Goal: Obtain resource: Download file/media

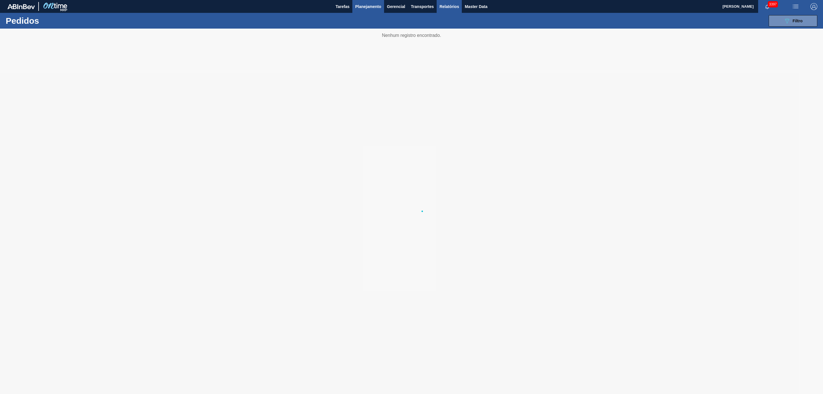
click at [455, 3] on button "Relatórios" at bounding box center [449, 6] width 25 height 13
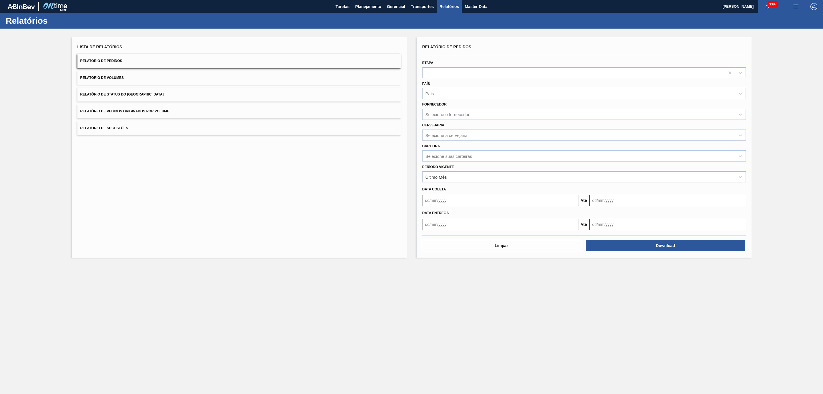
click at [211, 234] on div "Lista de Relatórios Relatório de Pedidos Relatório de Volumes Relatório de Stat…" at bounding box center [239, 147] width 335 height 220
click at [154, 106] on button "Relatório de Pedidos Originados por Volume" at bounding box center [239, 111] width 324 height 14
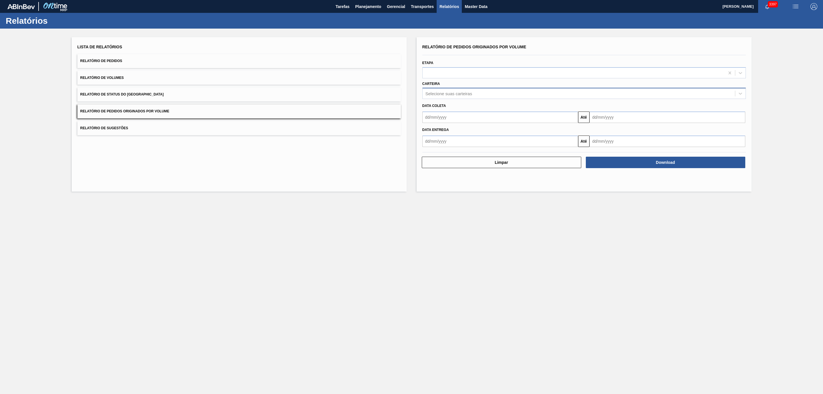
click at [447, 94] on div "Selecione suas carteiras" at bounding box center [449, 93] width 47 height 5
type input "vidro"
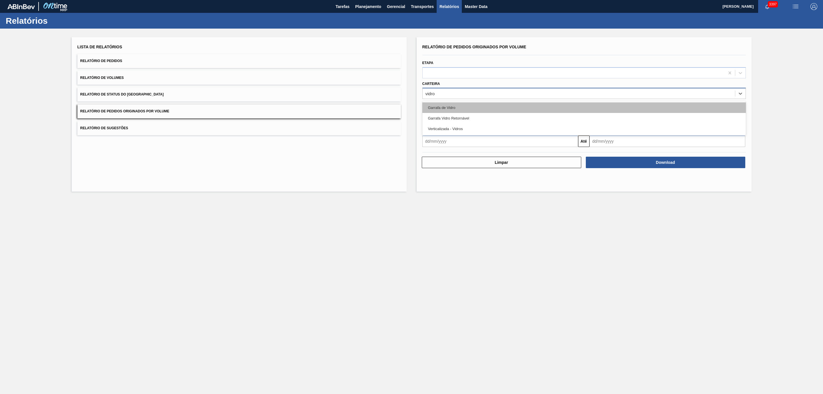
click at [450, 111] on div "Garrafa de Vidro" at bounding box center [584, 107] width 324 height 11
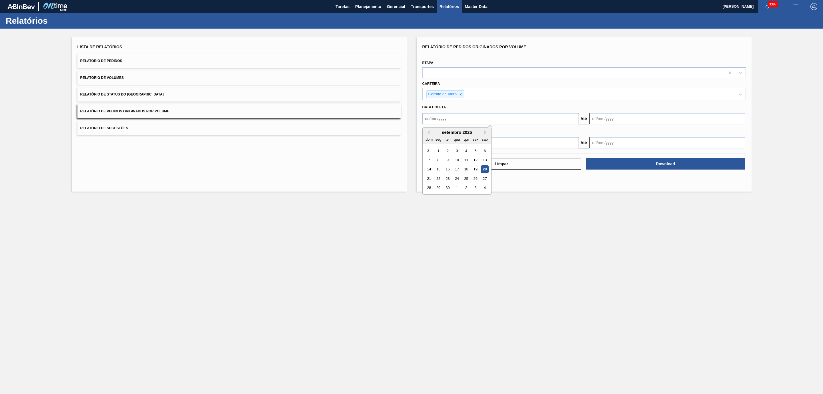
drag, startPoint x: 466, startPoint y: 117, endPoint x: 463, endPoint y: 121, distance: 5.3
click at [466, 117] on input "text" at bounding box center [500, 118] width 156 height 11
click at [440, 151] on div "1" at bounding box center [438, 151] width 8 height 8
type input "[DATE]"
click at [603, 121] on input "text" at bounding box center [668, 118] width 156 height 11
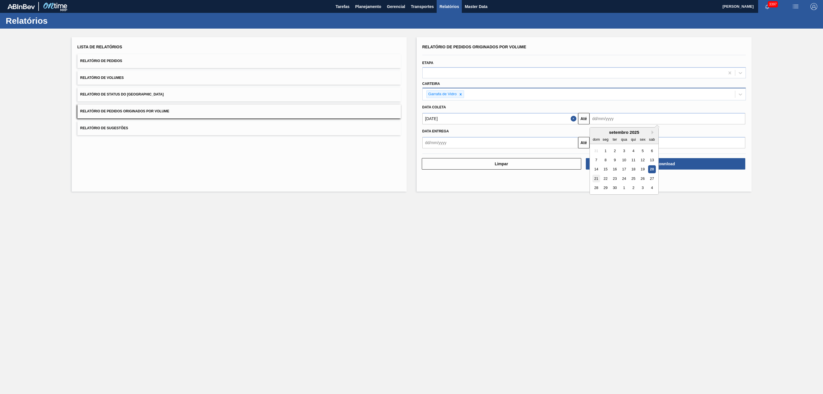
click at [598, 179] on div "21" at bounding box center [596, 179] width 8 height 8
type input "[DATE]"
click at [672, 167] on button "Download" at bounding box center [665, 163] width 159 height 11
click at [363, 9] on span "Planejamento" at bounding box center [368, 6] width 26 height 7
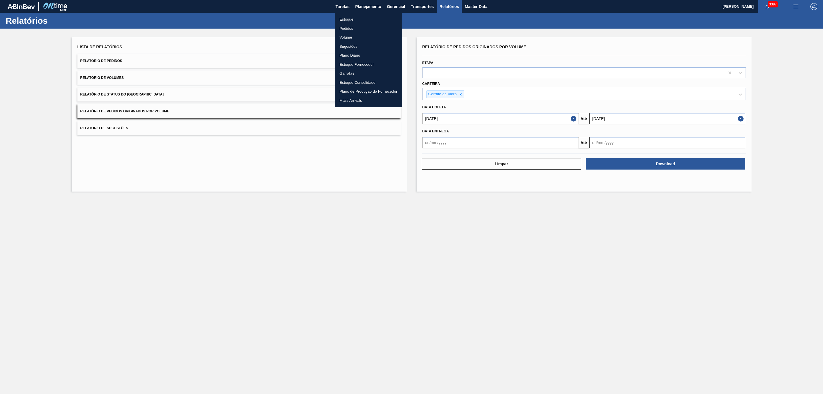
click at [355, 29] on li "Pedidos" at bounding box center [368, 28] width 67 height 9
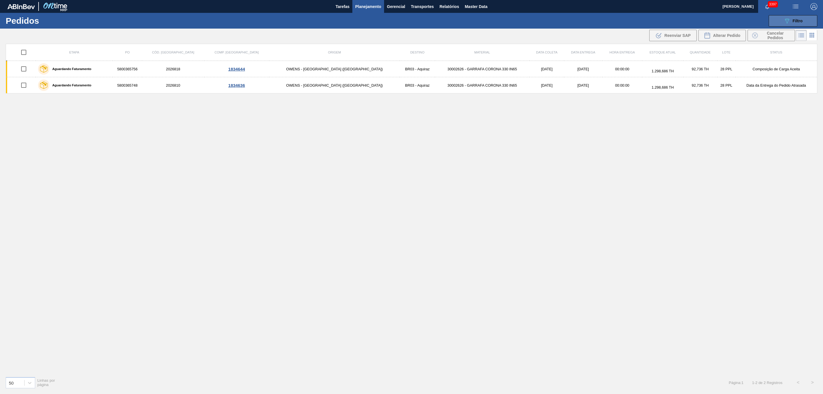
click at [792, 18] on div "089F7B8B-B2A5-4AFE-B5C0-19BA573D28AC Filtro" at bounding box center [793, 20] width 19 height 7
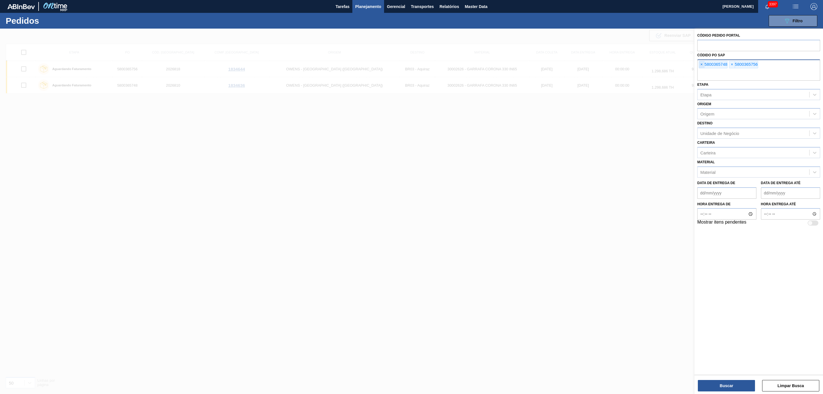
click at [701, 67] on span "×" at bounding box center [701, 64] width 5 height 7
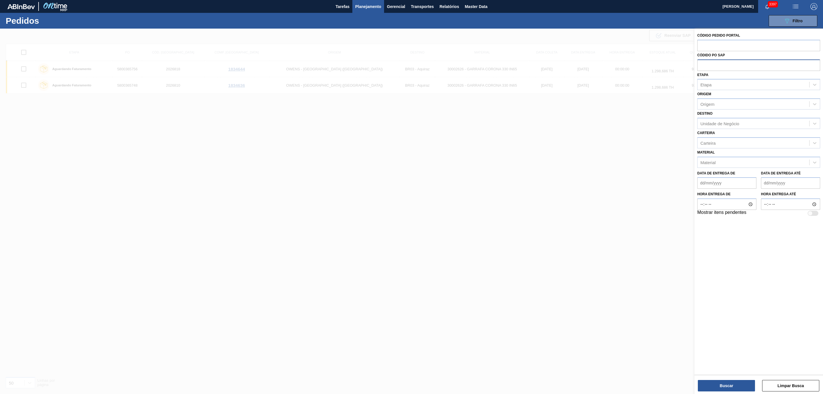
paste input "5800359829"
type input "5800359829"
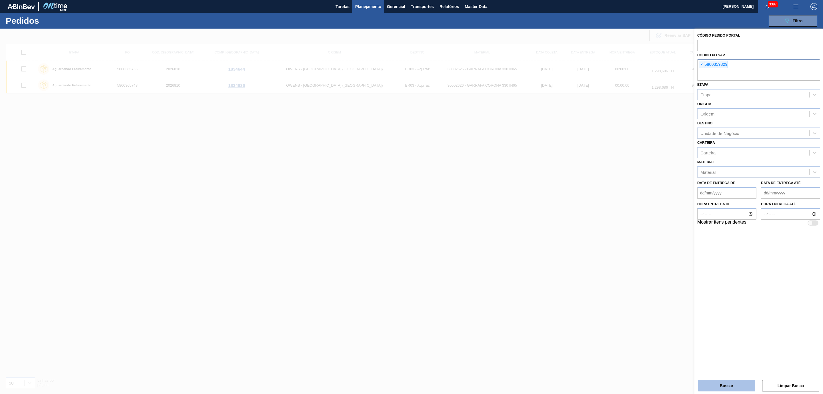
click at [718, 390] on button "Buscar" at bounding box center [726, 385] width 57 height 11
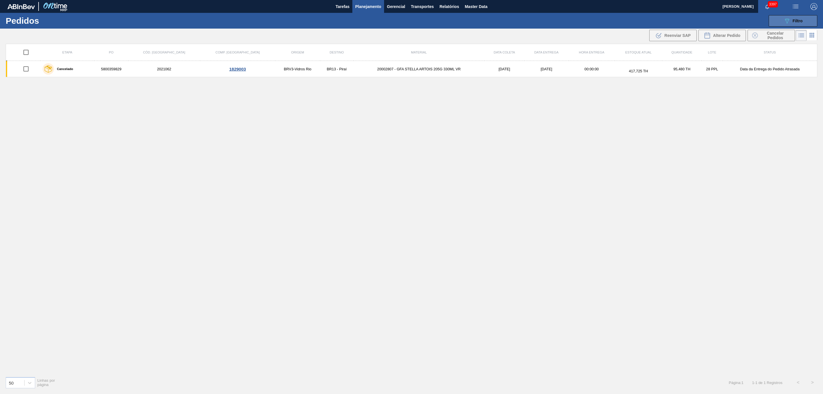
click at [778, 19] on button "089F7B8B-B2A5-4AFE-B5C0-19BA573D28AC Filtro" at bounding box center [793, 20] width 49 height 11
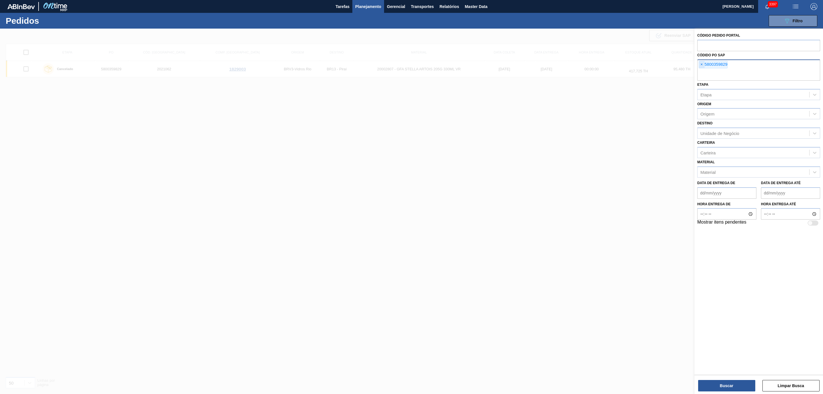
click at [701, 65] on span "×" at bounding box center [701, 64] width 5 height 7
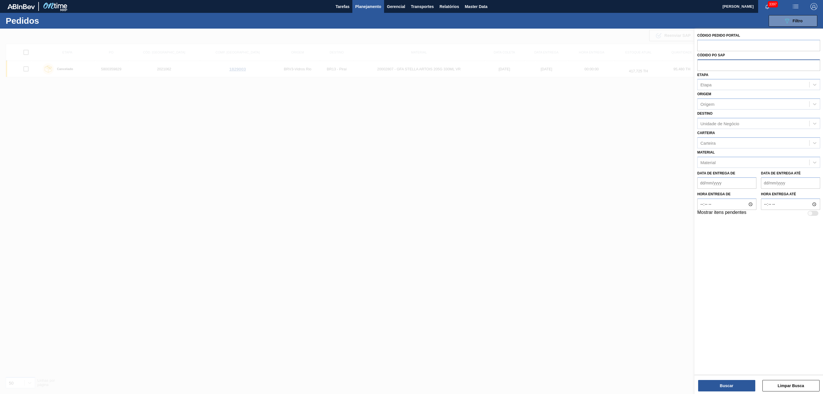
paste input "5800369243"
type input "5800369243"
click at [719, 389] on button "Buscar" at bounding box center [726, 385] width 57 height 11
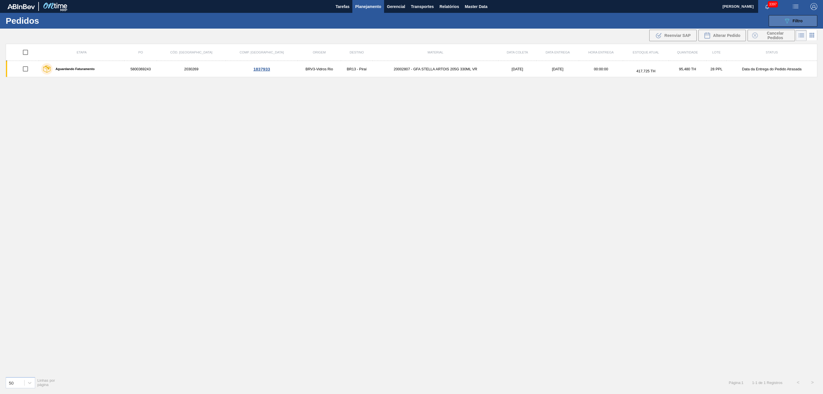
click at [785, 18] on icon "089F7B8B-B2A5-4AFE-B5C0-19BA573D28AC" at bounding box center [787, 20] width 7 height 7
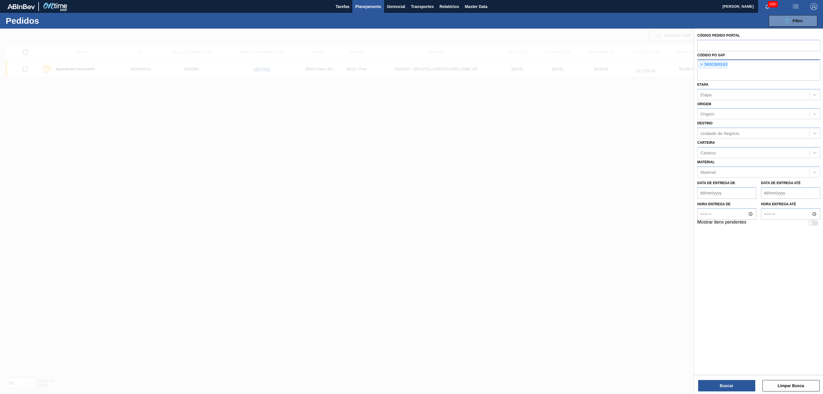
drag, startPoint x: 458, startPoint y: 141, endPoint x: 477, endPoint y: 81, distance: 62.1
click at [457, 141] on div at bounding box center [411, 226] width 823 height 394
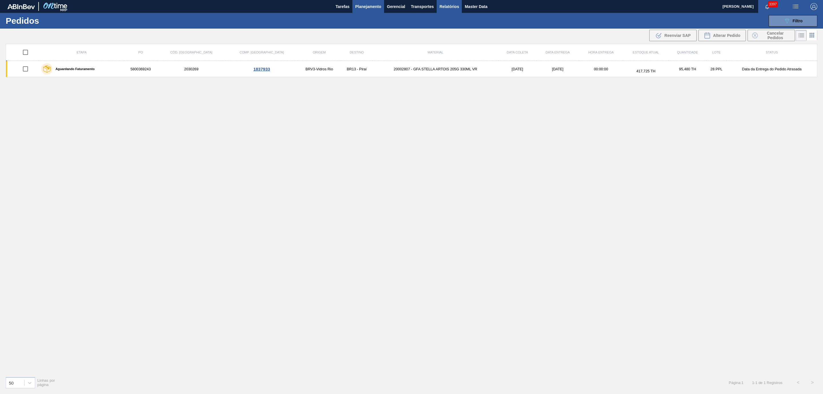
click at [455, 10] on button "Relatórios" at bounding box center [449, 6] width 25 height 13
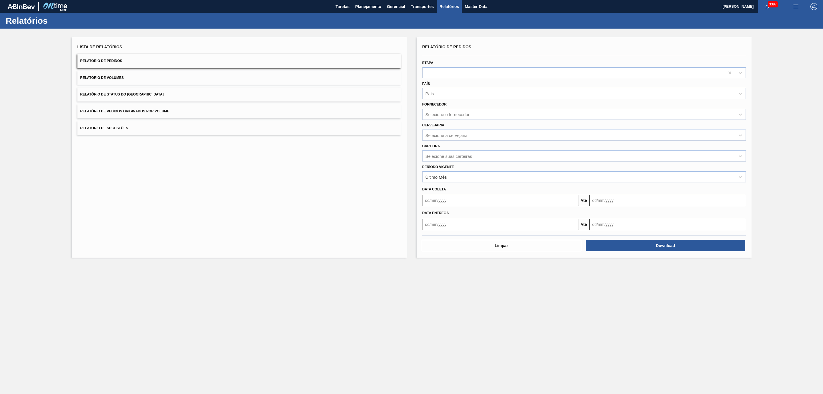
click at [168, 109] on button "Relatório de Pedidos Originados por Volume" at bounding box center [239, 111] width 324 height 14
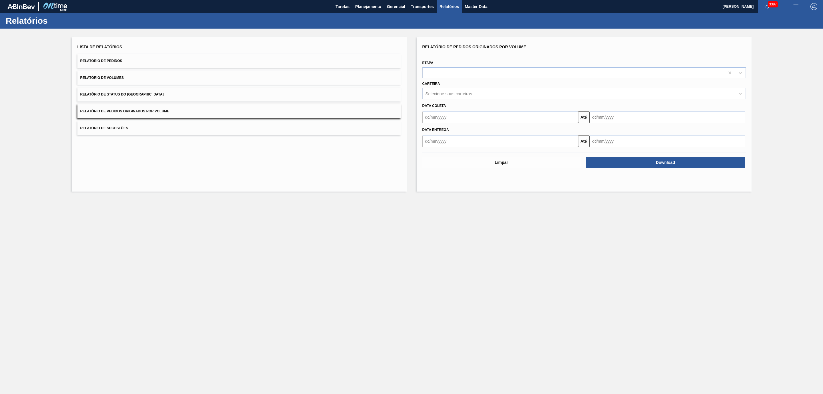
click at [147, 92] on button "Relatório de Status do [GEOGRAPHIC_DATA]" at bounding box center [239, 94] width 324 height 14
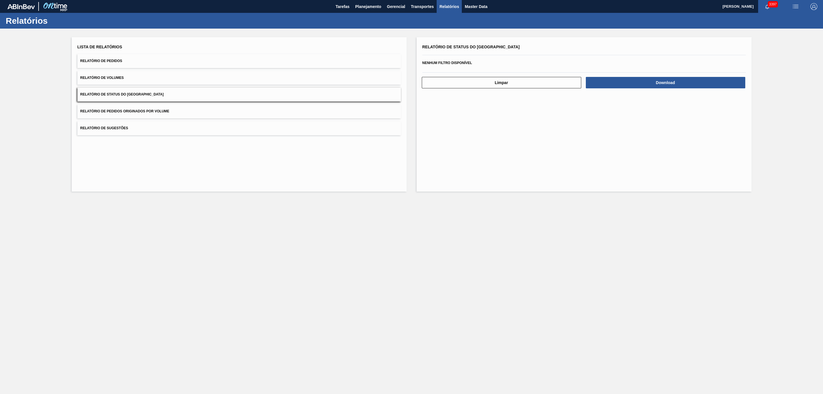
click at [152, 113] on span "Relatório de Pedidos Originados por Volume" at bounding box center [124, 111] width 89 height 4
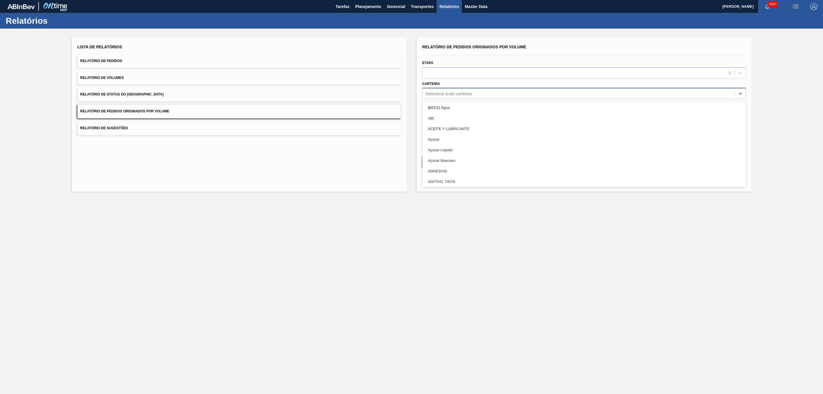
click at [489, 91] on div "Selecione suas carteiras" at bounding box center [579, 93] width 312 height 8
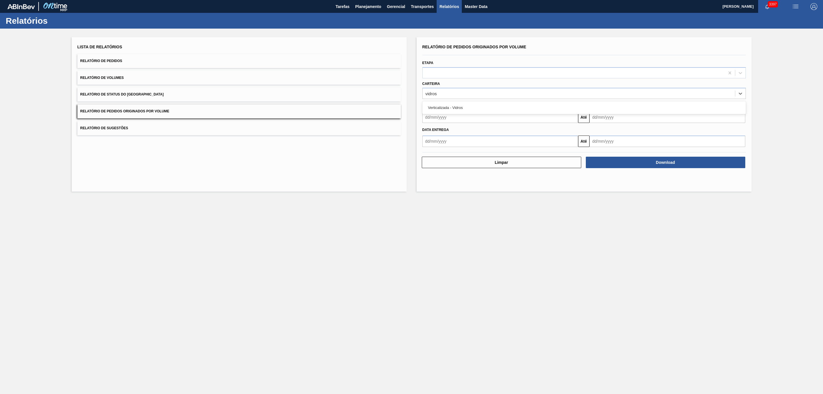
type input "vidro"
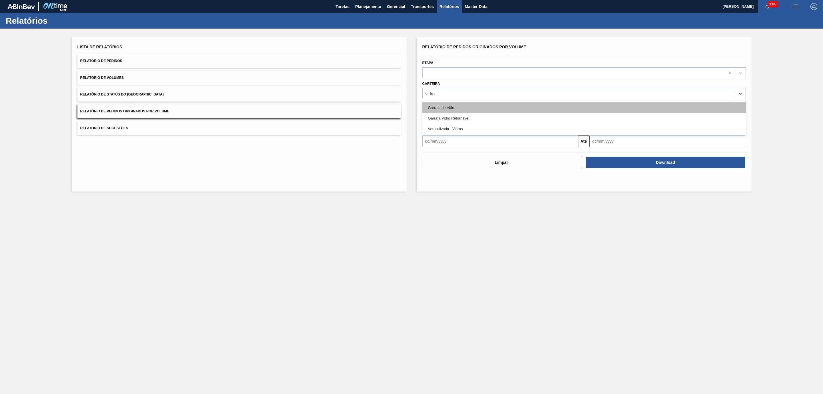
click at [450, 106] on div "Garrafa de Vidro" at bounding box center [584, 107] width 324 height 11
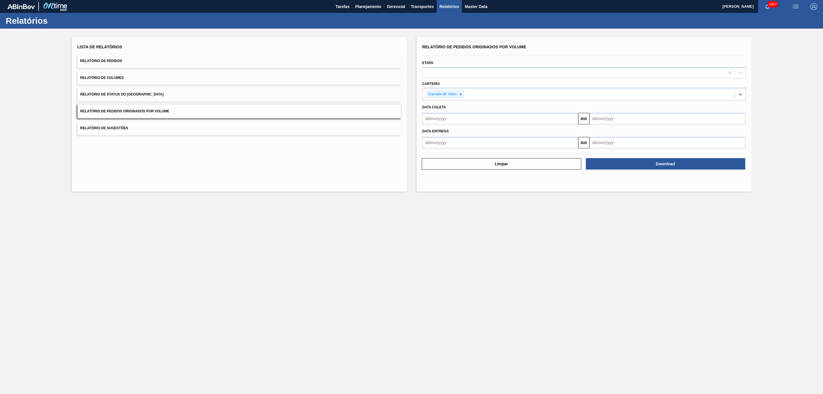
click at [498, 123] on input "text" at bounding box center [500, 118] width 156 height 11
click at [437, 151] on div "1" at bounding box center [438, 151] width 8 height 8
type input "[DATE]"
click at [611, 120] on input "text" at bounding box center [668, 118] width 156 height 11
click at [598, 180] on div "21" at bounding box center [596, 179] width 8 height 8
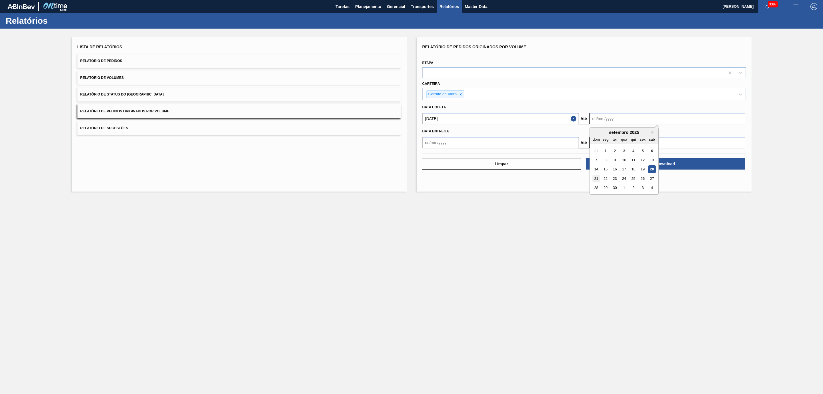
type input "[DATE]"
drag, startPoint x: 645, startPoint y: 165, endPoint x: 633, endPoint y: 120, distance: 45.9
click at [638, 123] on div "Relatório de Pedidos Originados por Volume Etapa Carteira Garrafa de Vidro Data…" at bounding box center [584, 106] width 324 height 127
click at [621, 114] on input "[DATE]" at bounding box center [668, 118] width 156 height 11
click at [644, 230] on main "Tarefas Planejamento Gerencial Transportes Relatórios Master Data [PERSON_NAME]…" at bounding box center [411, 197] width 823 height 394
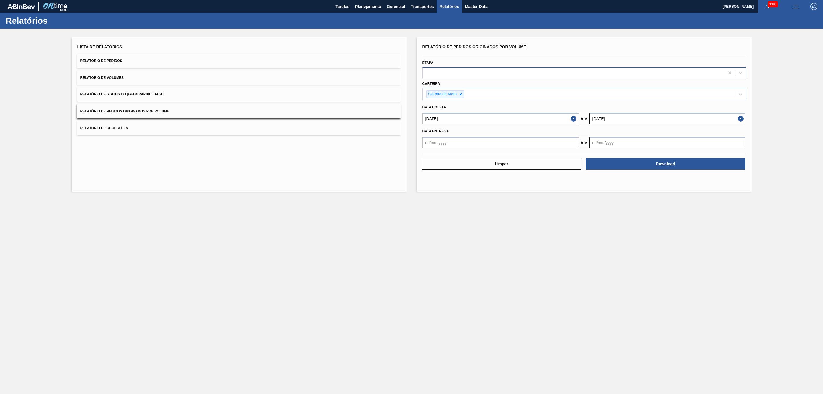
drag, startPoint x: 651, startPoint y: 163, endPoint x: 448, endPoint y: 77, distance: 220.6
click at [427, 96] on div "Relatório de Pedidos Originados por Volume Etapa Carteira Garrafa de Vidro Data…" at bounding box center [584, 106] width 324 height 127
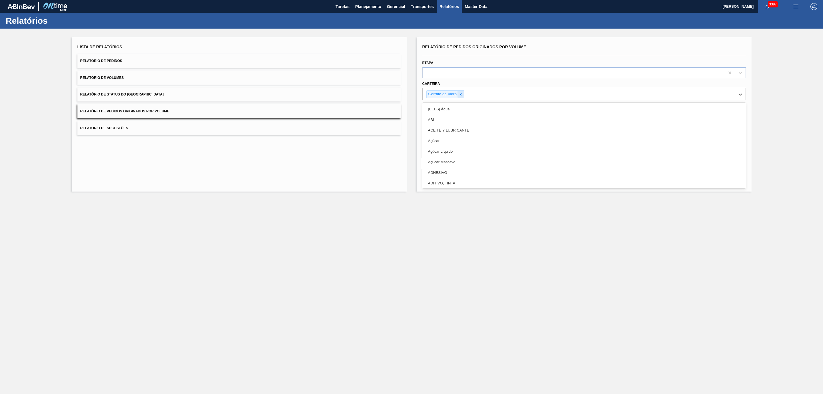
drag, startPoint x: 467, startPoint y: 92, endPoint x: 463, endPoint y: 91, distance: 4.3
click at [467, 91] on div "Garrafa de Vidro" at bounding box center [579, 94] width 312 height 12
click at [460, 95] on icon at bounding box center [461, 94] width 4 height 4
click at [460, 95] on div "Selecione suas carteiras" at bounding box center [449, 93] width 47 height 5
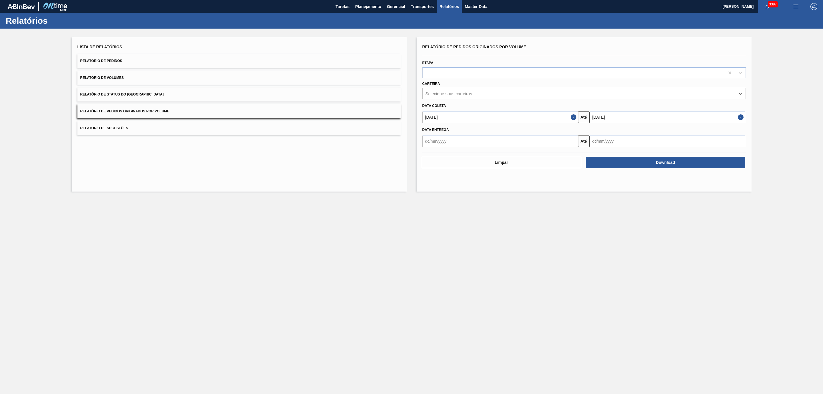
click at [460, 95] on div "Selecione suas carteiras" at bounding box center [449, 93] width 47 height 5
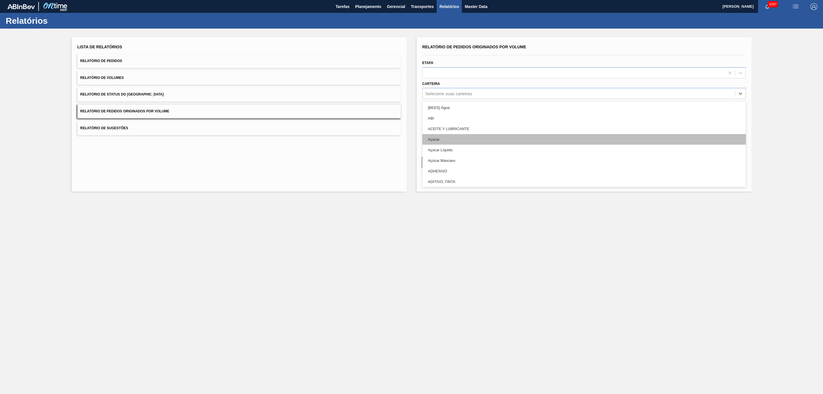
click at [430, 137] on div "Açúcar" at bounding box center [584, 139] width 324 height 11
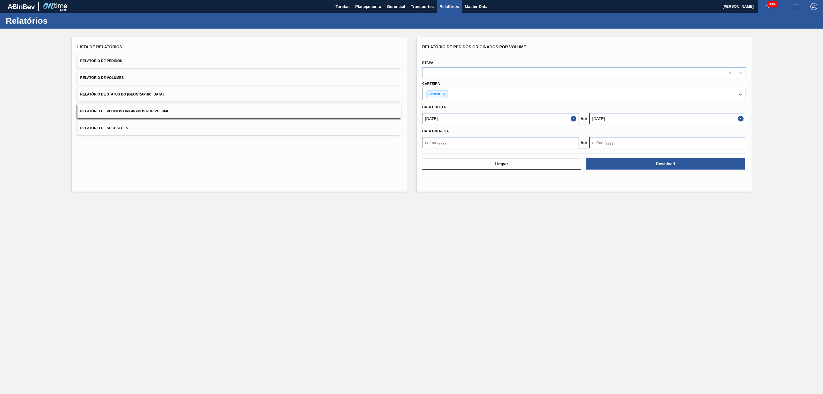
click at [673, 154] on hr at bounding box center [584, 153] width 324 height 0
click at [673, 161] on button "Download" at bounding box center [665, 163] width 159 height 11
click at [359, 10] on button "Planejamento" at bounding box center [368, 6] width 32 height 13
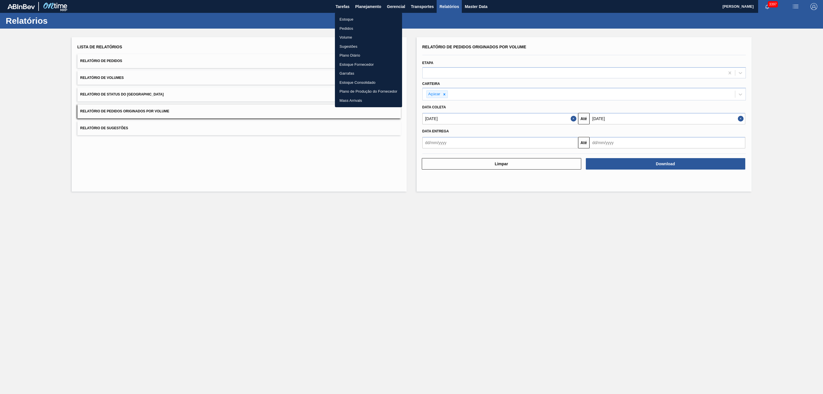
click at [351, 29] on li "Pedidos" at bounding box center [368, 28] width 67 height 9
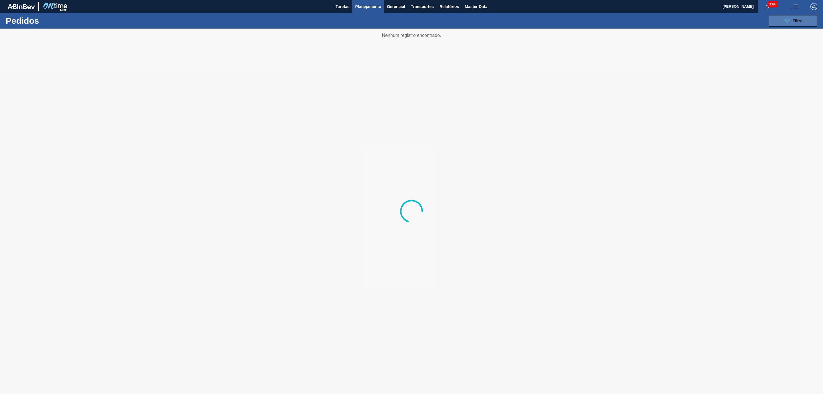
click at [807, 15] on button "089F7B8B-B2A5-4AFE-B5C0-19BA573D28AC Filtro" at bounding box center [793, 20] width 49 height 11
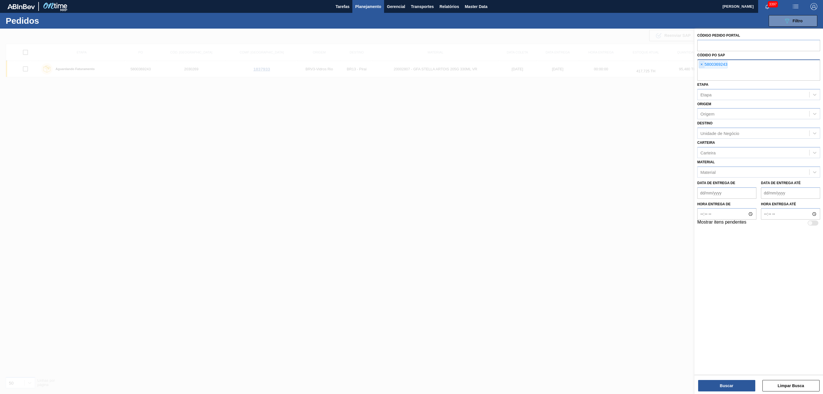
click at [699, 67] on span "×" at bounding box center [701, 64] width 5 height 7
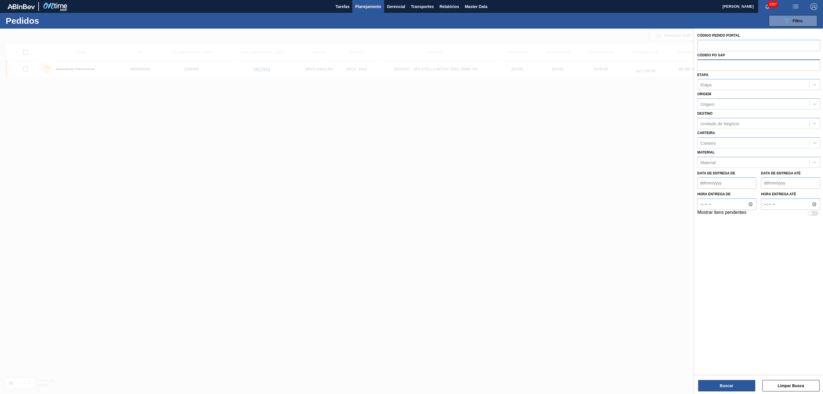
paste input "text"
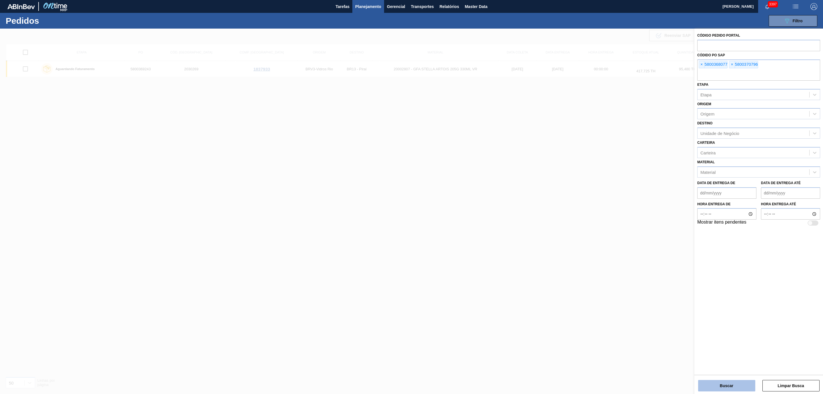
click at [719, 390] on button "Buscar" at bounding box center [726, 385] width 57 height 11
